Goal: Information Seeking & Learning: Learn about a topic

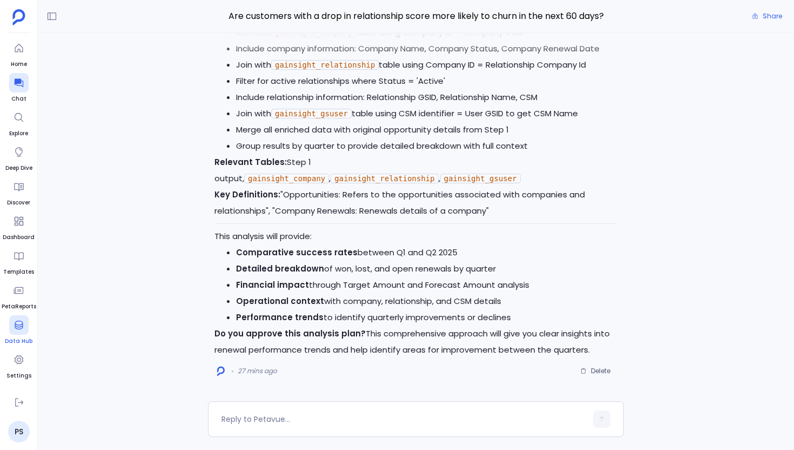
click at [20, 331] on div at bounding box center [18, 324] width 19 height 19
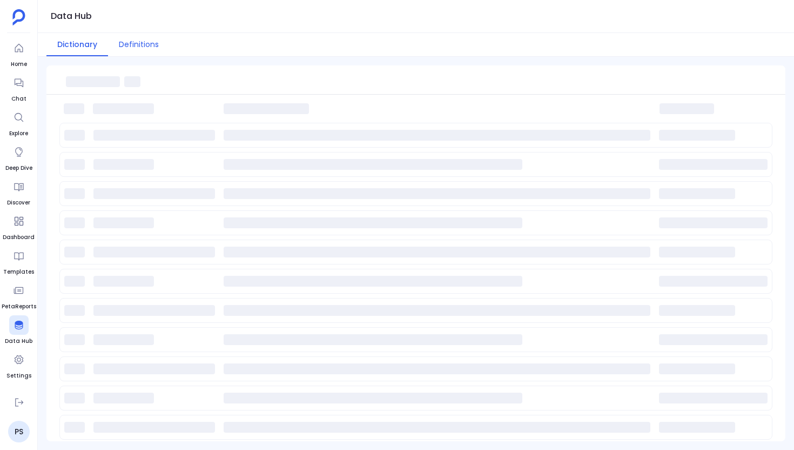
click at [142, 45] on button "Definitions" at bounding box center [139, 44] width 62 height 23
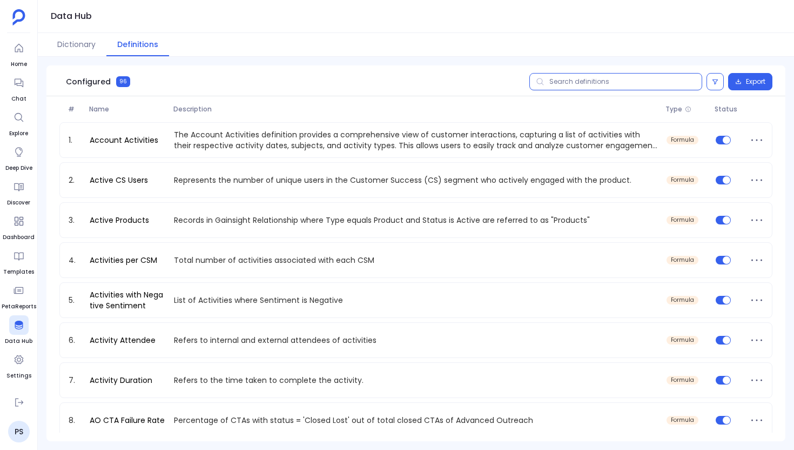
click at [616, 86] on input "text" at bounding box center [615, 81] width 173 height 17
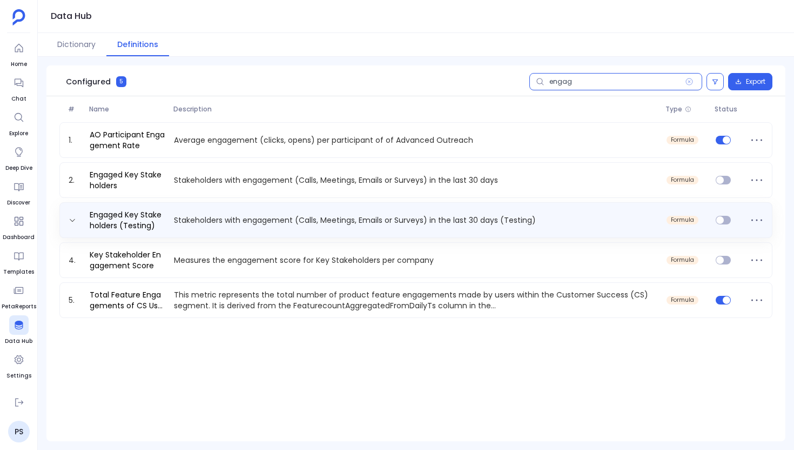
type input "engag"
click at [364, 216] on p "Stakeholders with engagement (Calls, Meetings, Emails or Surveys) in the last 3…" at bounding box center [416, 219] width 492 height 11
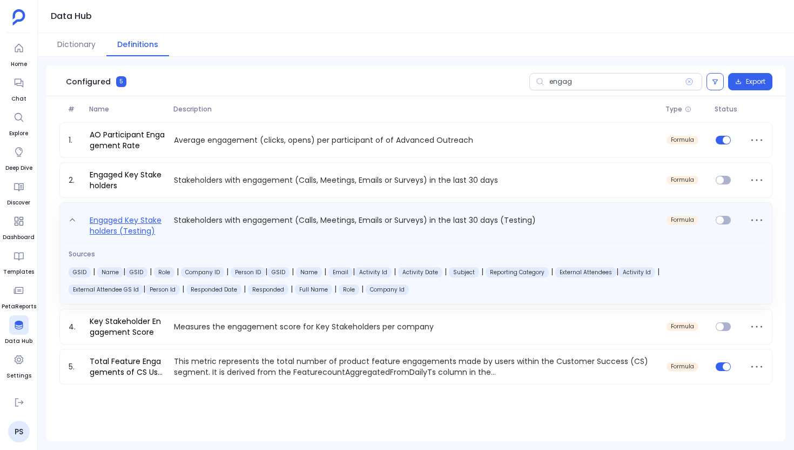
click at [98, 231] on link "Engaged Key Stakeholders (Testing)" at bounding box center [127, 224] width 84 height 23
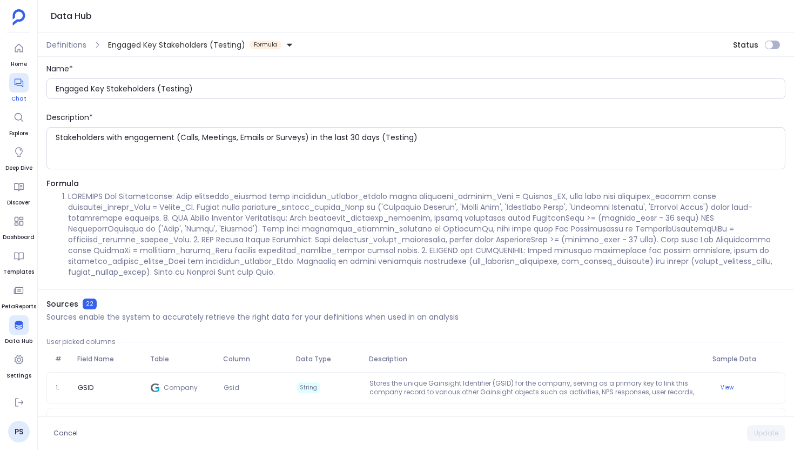
click at [19, 85] on icon at bounding box center [18, 83] width 9 height 9
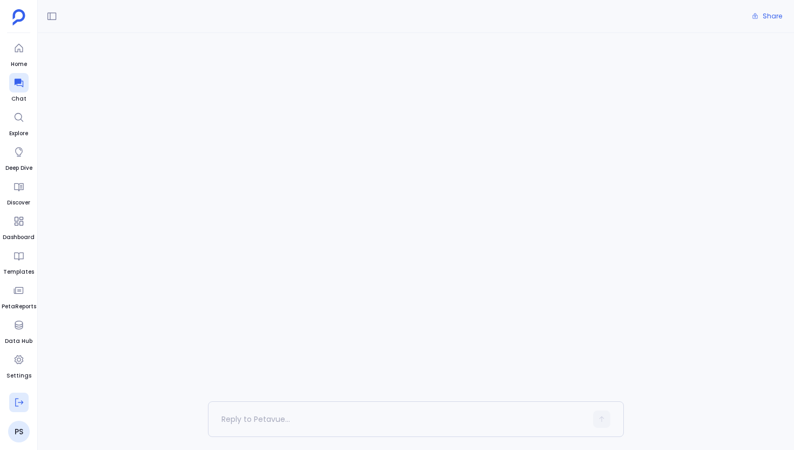
click at [19, 405] on icon at bounding box center [19, 402] width 11 height 11
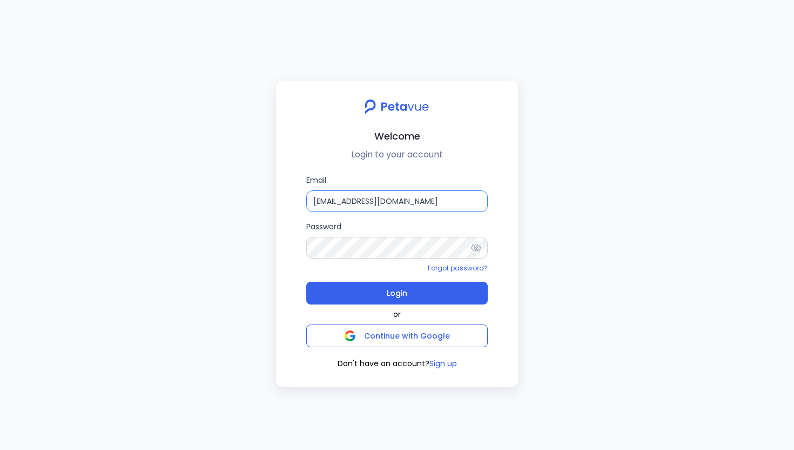
click at [346, 200] on input "support+gsgongsandbox@petavue.com" at bounding box center [397, 201] width 182 height 22
type input "support+revology@petavue.com"
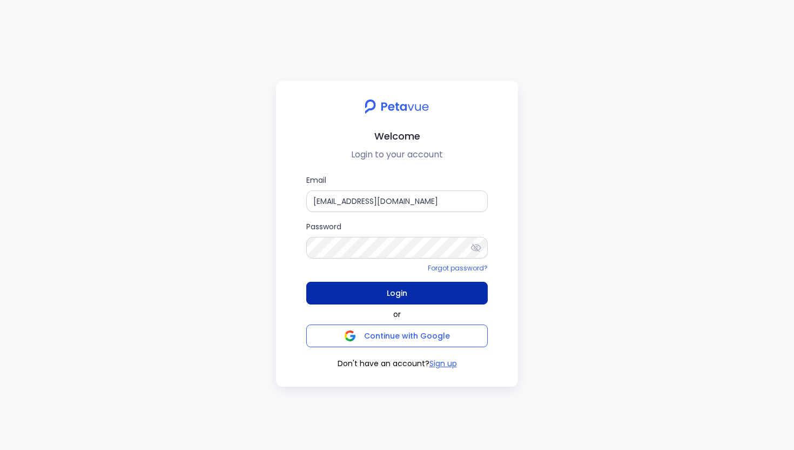
click at [392, 298] on span "Login" at bounding box center [397, 292] width 21 height 15
